Goal: Task Accomplishment & Management: Use online tool/utility

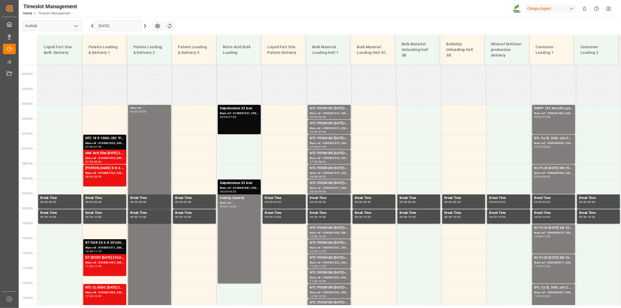
scroll to position [131, 0]
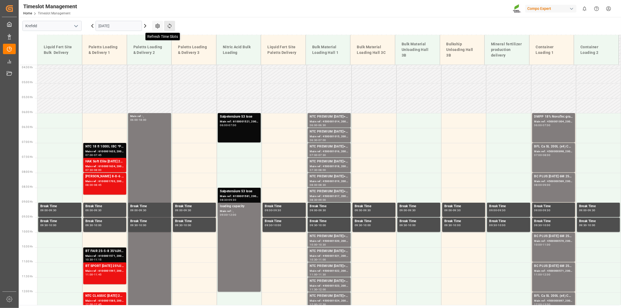
click at [172, 25] on icon at bounding box center [170, 26] width 6 height 6
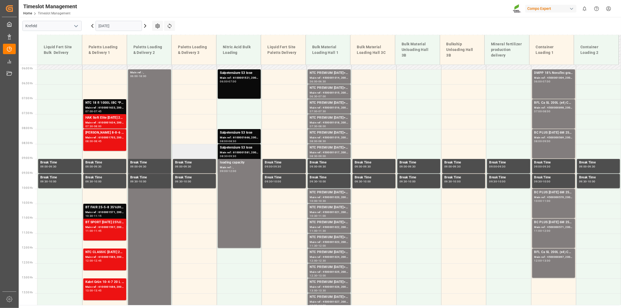
scroll to position [167, 0]
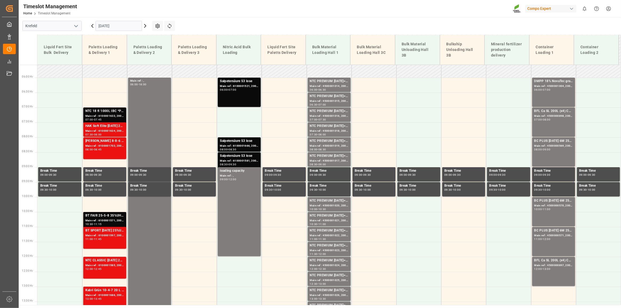
click at [113, 109] on div "NTC 18 fl 1000L IBC *PDBFL Aktiv [DATE] SL 200L (x4) DEBFL Aktiv [DATE] SL 1000…" at bounding box center [104, 111] width 39 height 5
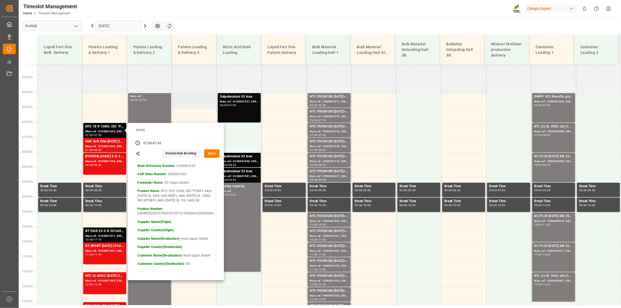
scroll to position [142, 0]
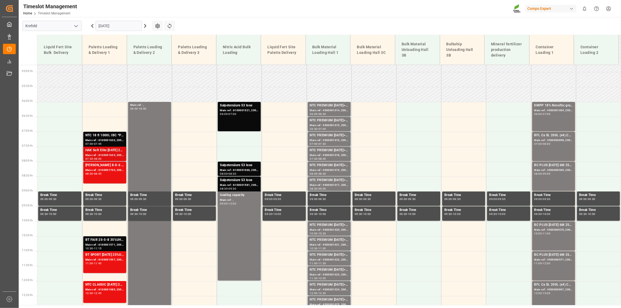
click at [107, 156] on div "Main ref : 6100001634, 2000001400" at bounding box center [104, 155] width 39 height 5
click at [107, 139] on div "Main ref : 6100001633, 2000001401" at bounding box center [104, 140] width 39 height 5
click at [103, 151] on div "HAK Soft Elite [DATE] 25kg (x48) GENHAK Soft [DATE] 25kg(x48) GEN" at bounding box center [104, 150] width 39 height 5
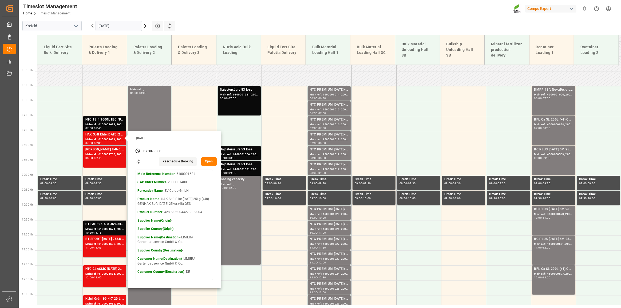
scroll to position [167, 0]
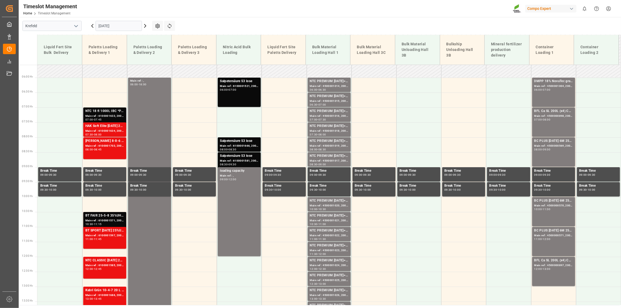
click at [109, 115] on div "Main ref : 6100001633, 2000001401" at bounding box center [104, 116] width 39 height 5
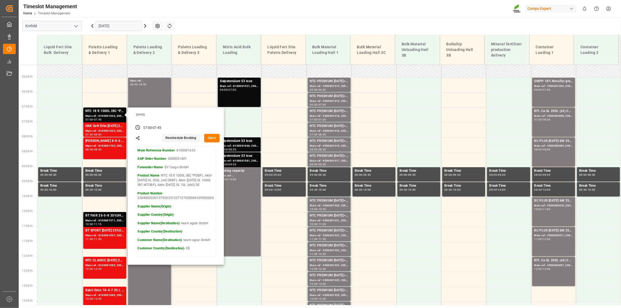
click at [281, 18] on main "[GEOGRAPHIC_DATA] [DATE] Settings Refresh Time Slots Liquid Fert Site Bulk Deli…" at bounding box center [319, 161] width 601 height 288
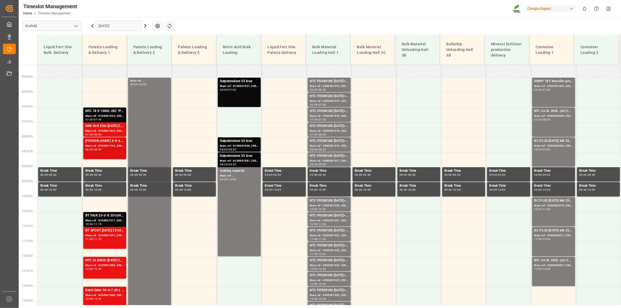
click at [95, 155] on div "[PERSON_NAME] 8-8-6 20L (x48) DE,ENTPL N 12-4-6 25kg (x40) D,A,CHBT FAIR 25-5-8…" at bounding box center [104, 149] width 39 height 20
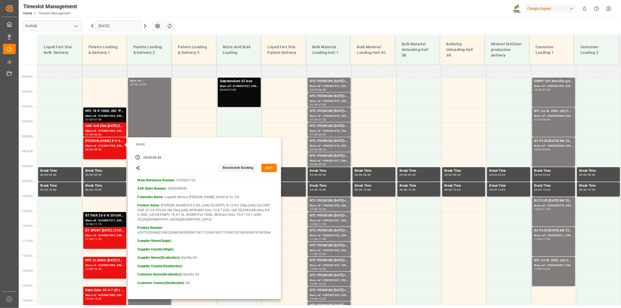
click at [200, 13] on div "Timeslot Management Home Timeslot Management Compo Expert 0 Notifications Only …" at bounding box center [318, 8] width 606 height 17
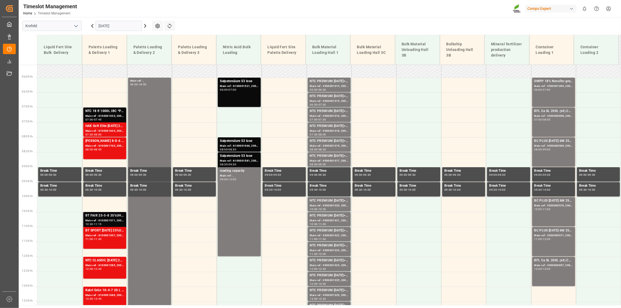
click at [111, 217] on div "BT FAIR 25-5-8 35%UH 3M 25kg (x40) INTNTC PREMIUM [DATE]+3+TE 600kg BBNTC PREMI…" at bounding box center [104, 215] width 39 height 5
click at [98, 240] on div "11:45" at bounding box center [98, 239] width 8 height 2
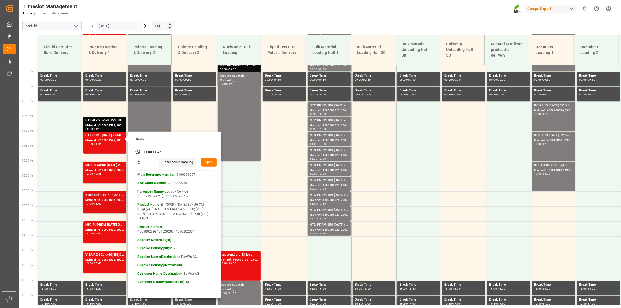
scroll to position [288, 0]
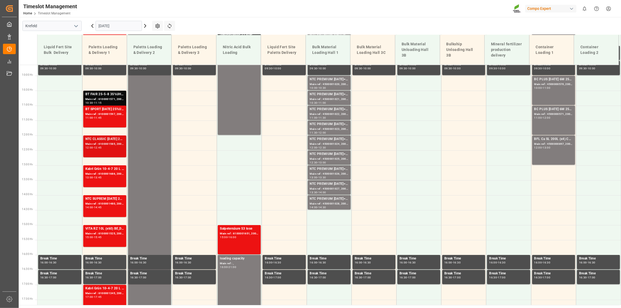
click at [102, 148] on div "12:45" at bounding box center [98, 148] width 8 height 2
